Goal: Leave review/rating: Share an evaluation or opinion about a product, service, or content

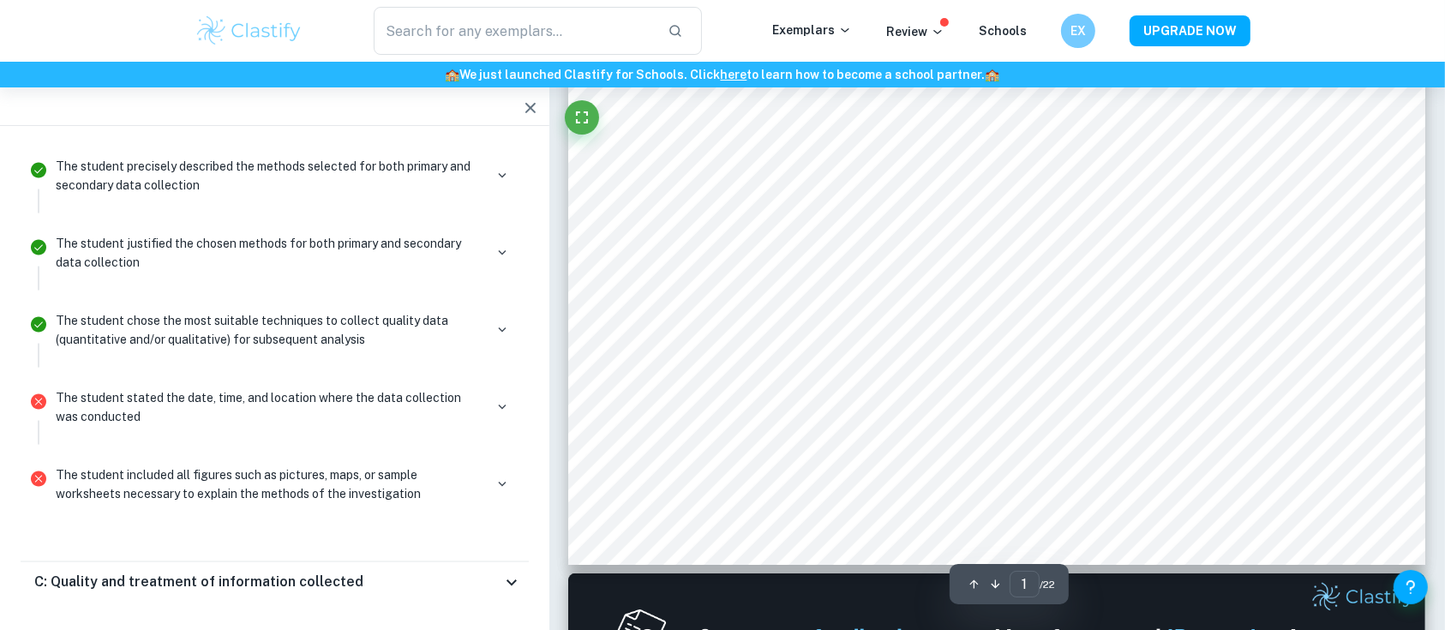
scroll to position [690, 0]
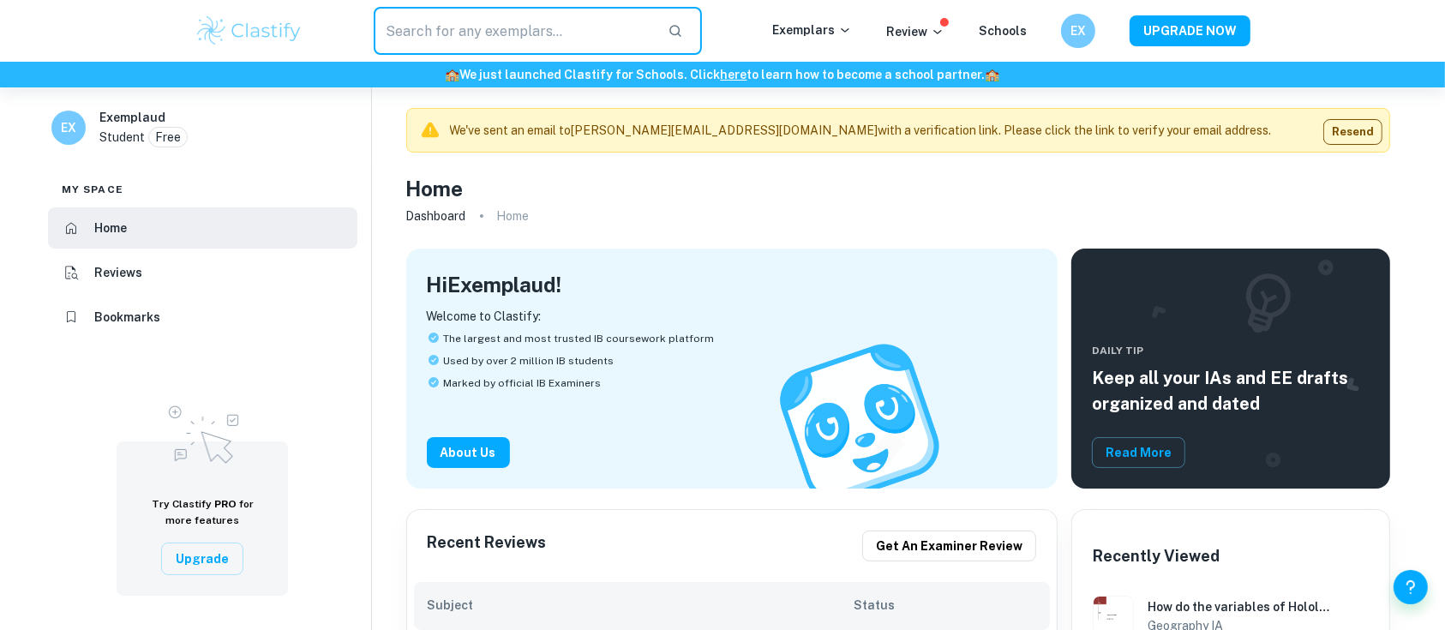
click at [472, 45] on input "text" at bounding box center [514, 31] width 280 height 48
type input "geography"
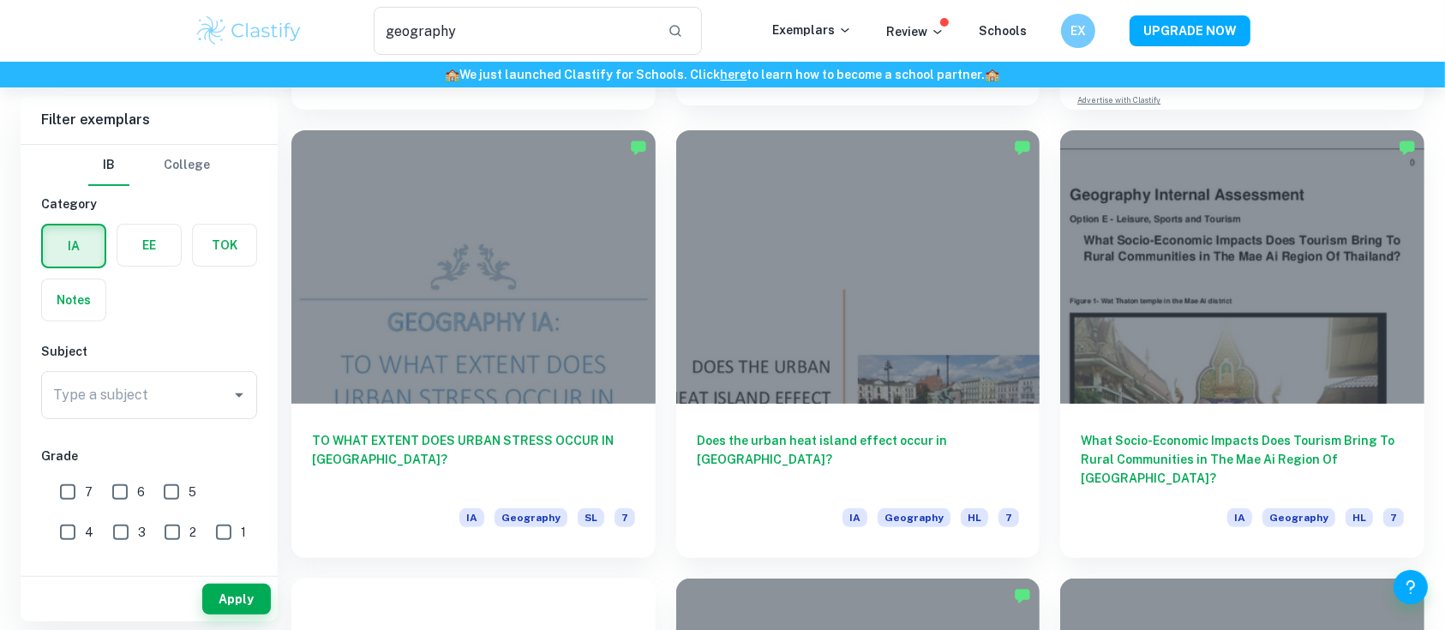
scroll to position [505, 0]
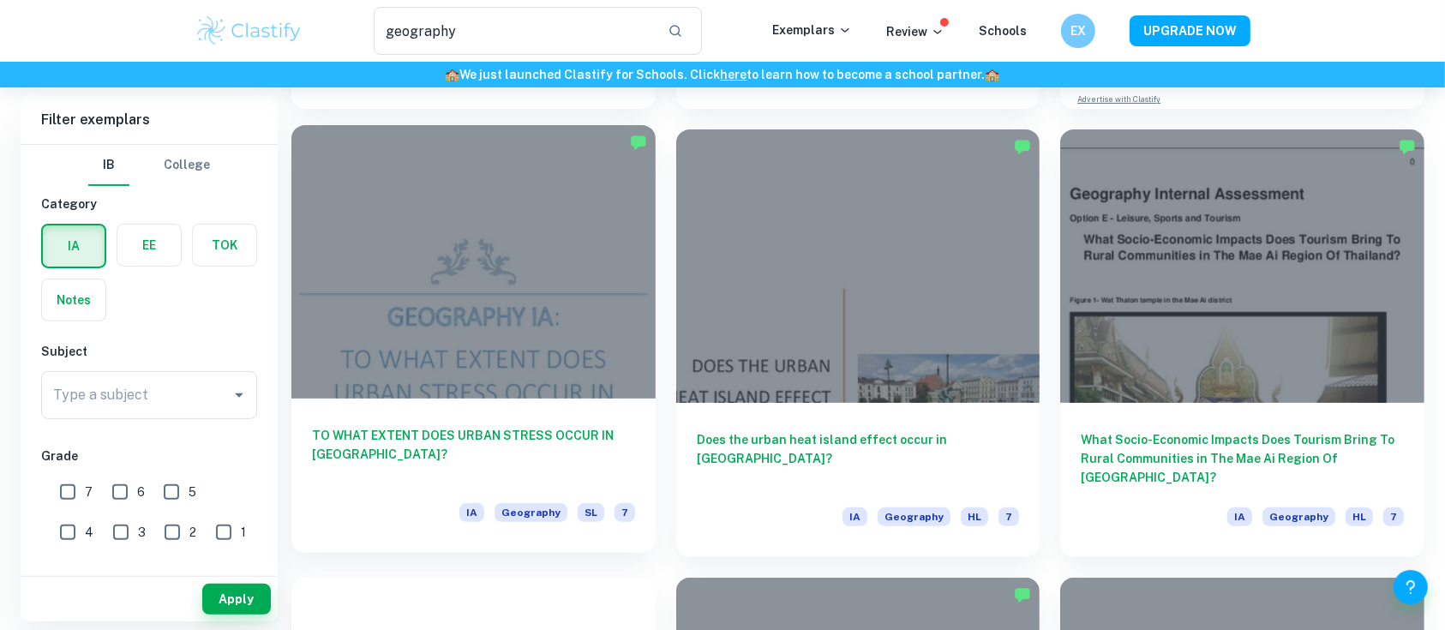
click at [583, 297] on div at bounding box center [473, 261] width 364 height 273
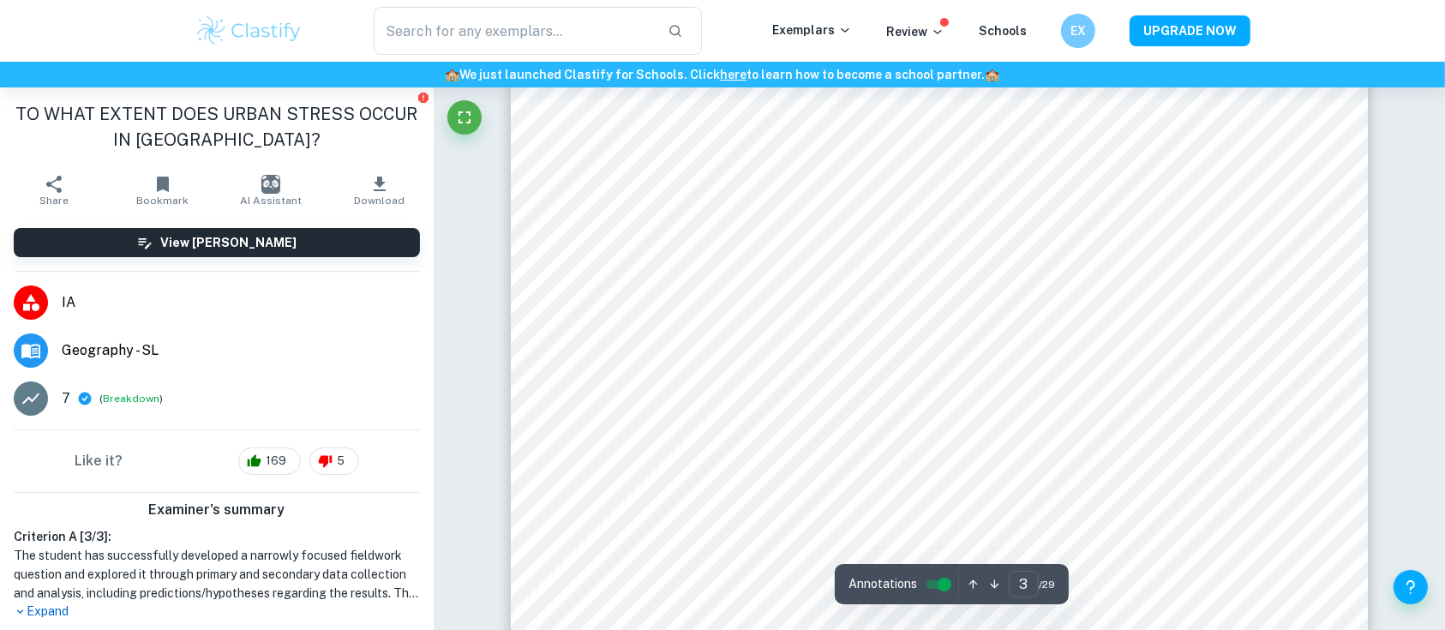
scroll to position [2758, 0]
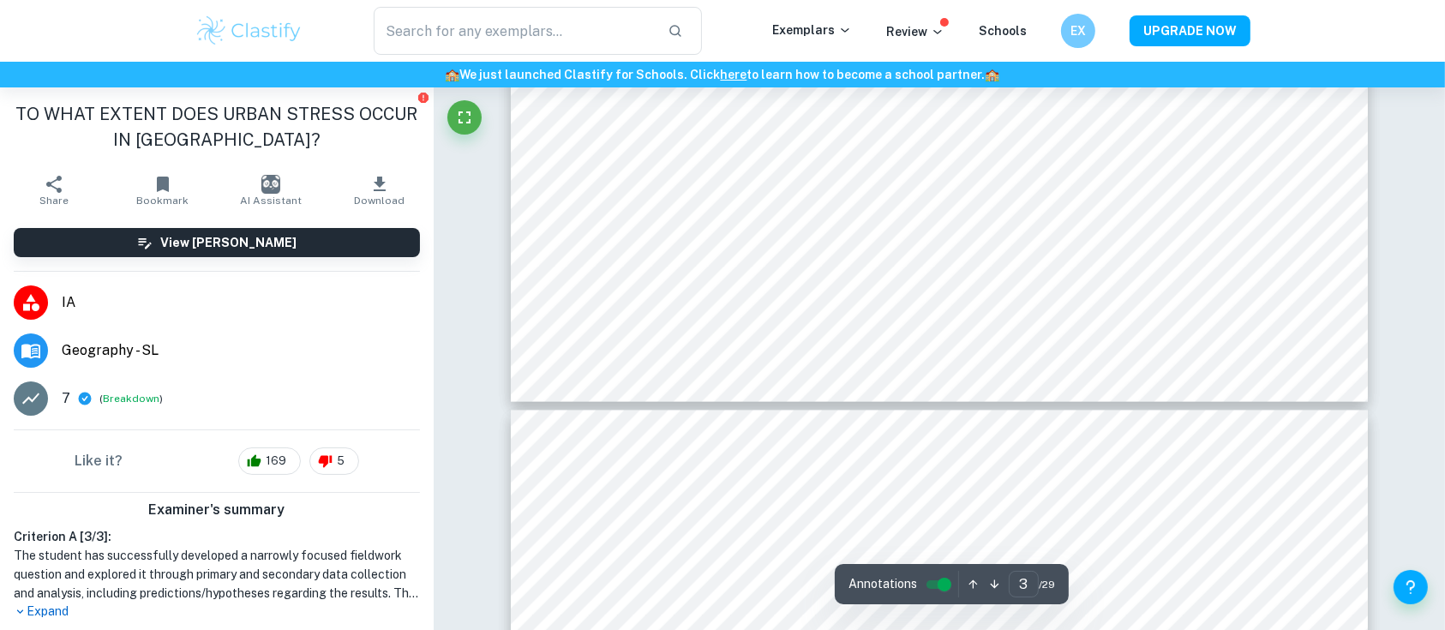
type input "4"
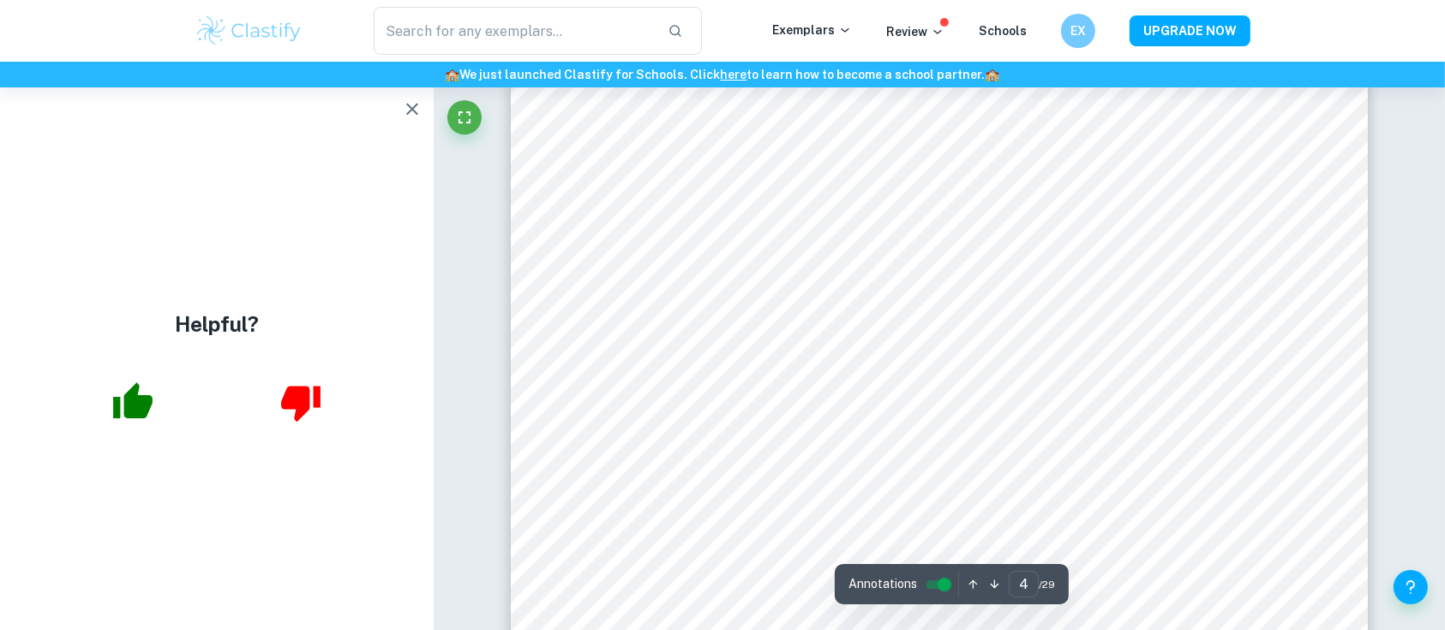
scroll to position [4556, 0]
